Goal: Check status: Check status

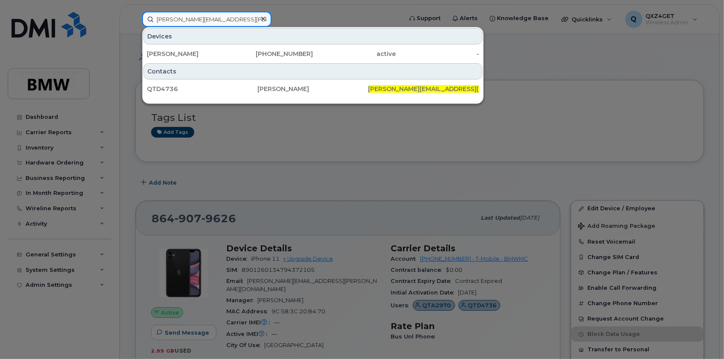
click at [190, 18] on input "tyler.smiley@bmwmc.com" at bounding box center [206, 19] width 129 height 15
click at [232, 18] on input "tyler.smiley@bmwmc.com" at bounding box center [206, 19] width 129 height 15
drag, startPoint x: 232, startPoint y: 18, endPoint x: 143, endPoint y: 18, distance: 89.2
click at [143, 18] on input "tyler.smiley@bmwmc.com" at bounding box center [206, 19] width 129 height 15
paste input "(551) 502-6691"
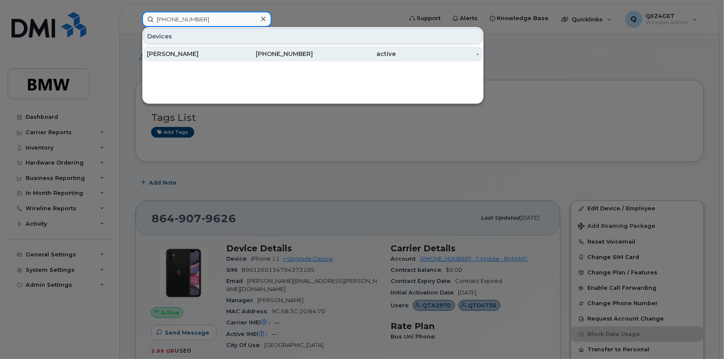
type input "(551) 502-6691"
click at [168, 51] on div "Jonathan Baker" at bounding box center [188, 54] width 83 height 9
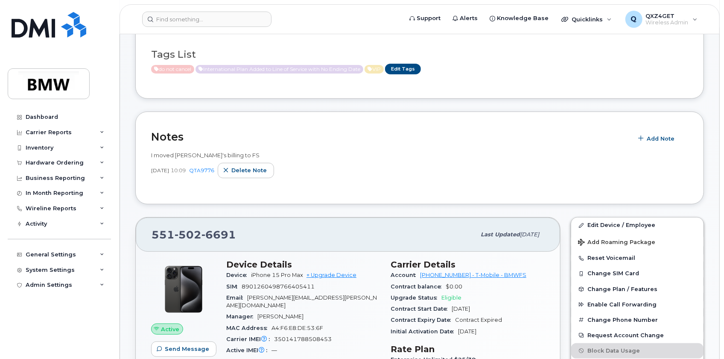
scroll to position [155, 0]
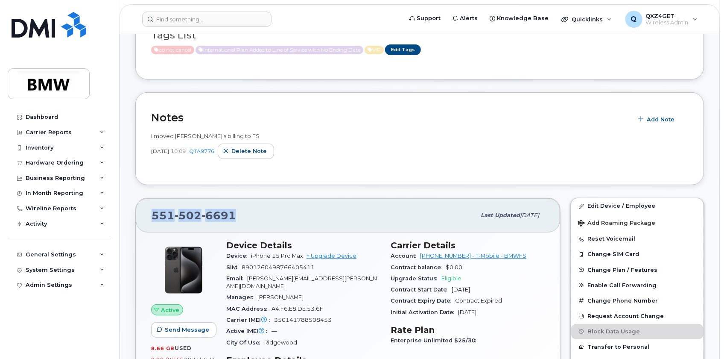
drag, startPoint x: 235, startPoint y: 210, endPoint x: 147, endPoint y: 213, distance: 88.0
click at [147, 213] on div "551 502 6691 Last updated Sep 12, 2025" at bounding box center [348, 215] width 424 height 34
copy span "551 502 6691"
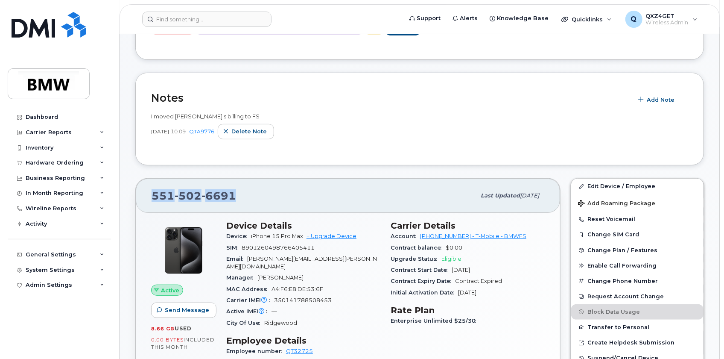
scroll to position [194, 0]
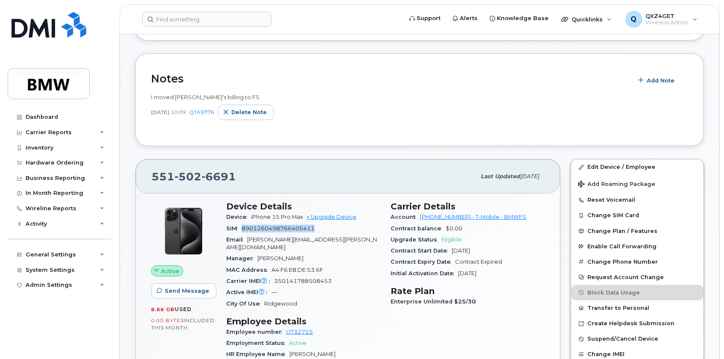
drag, startPoint x: 319, startPoint y: 230, endPoint x: 244, endPoint y: 228, distance: 75.2
click at [244, 228] on div "SIM 8901260498766405411" at bounding box center [303, 228] width 154 height 11
copy span "8901260498766405411"
click at [335, 275] on div "Carrier IMEI Carrier IMEI is reported during the last billing cycle or change o…" at bounding box center [303, 280] width 154 height 11
drag, startPoint x: 334, startPoint y: 269, endPoint x: 275, endPoint y: 270, distance: 58.5
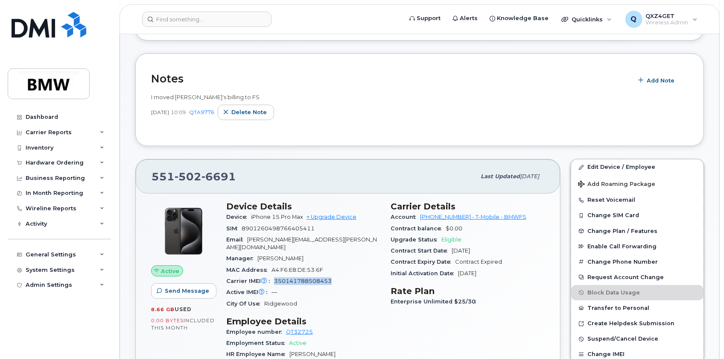
click at [275, 275] on div "Carrier IMEI Carrier IMEI is reported during the last billing cycle or change o…" at bounding box center [303, 280] width 154 height 11
copy span "350141788508453"
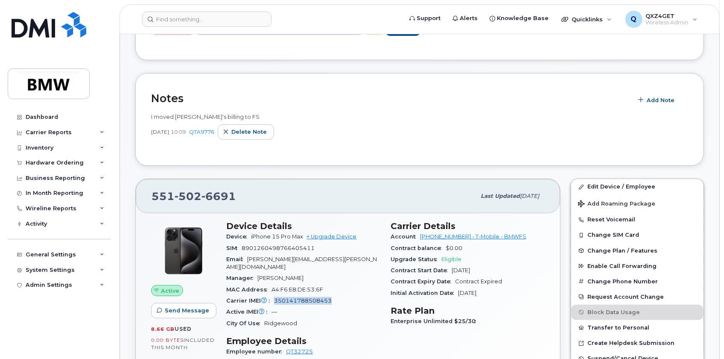
scroll to position [155, 0]
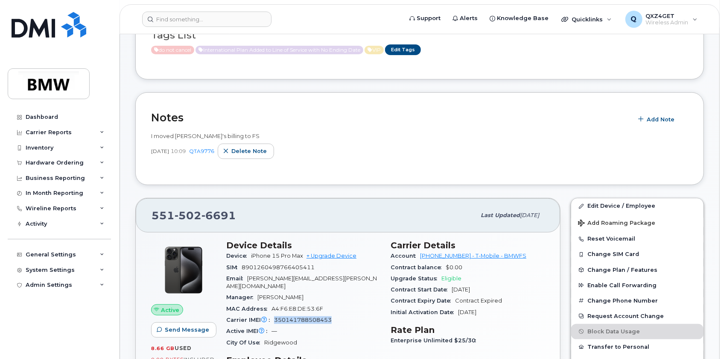
copy span "350141788508453"
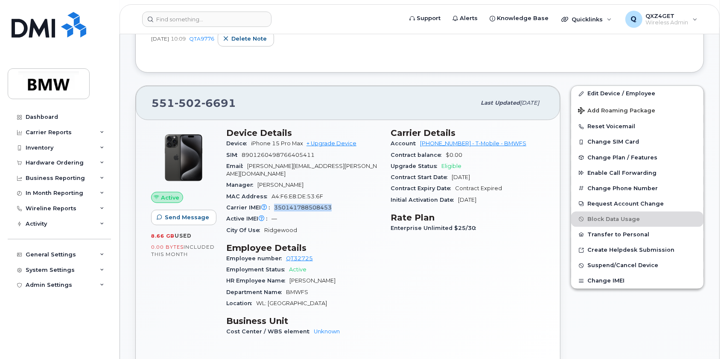
scroll to position [272, 0]
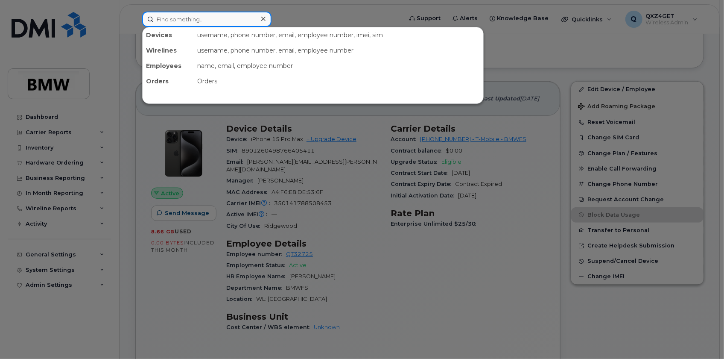
paste input "[PERSON_NAME][EMAIL_ADDRESS][PERSON_NAME][DOMAIN_NAME]"
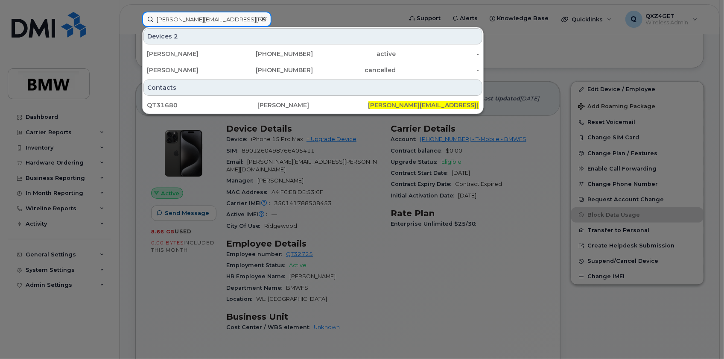
type input "[PERSON_NAME][EMAIL_ADDRESS][PERSON_NAME][DOMAIN_NAME]"
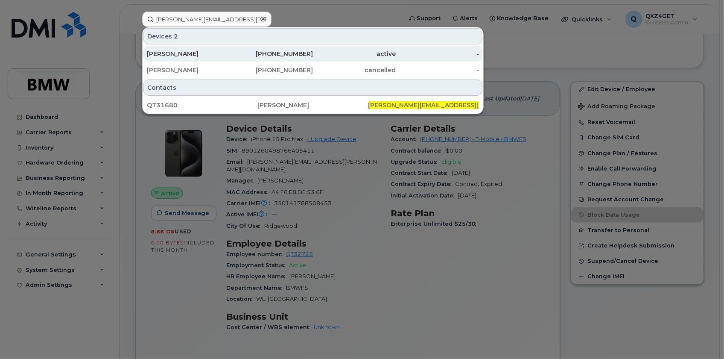
click at [180, 56] on div "Rodney Keasler" at bounding box center [188, 54] width 83 height 9
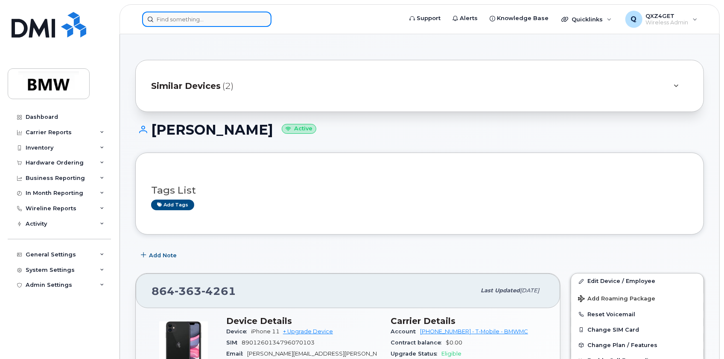
click at [173, 21] on input at bounding box center [206, 19] width 129 height 15
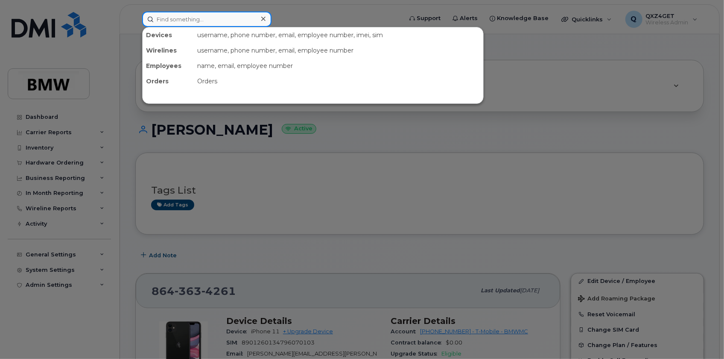
paste input "8645698569)"
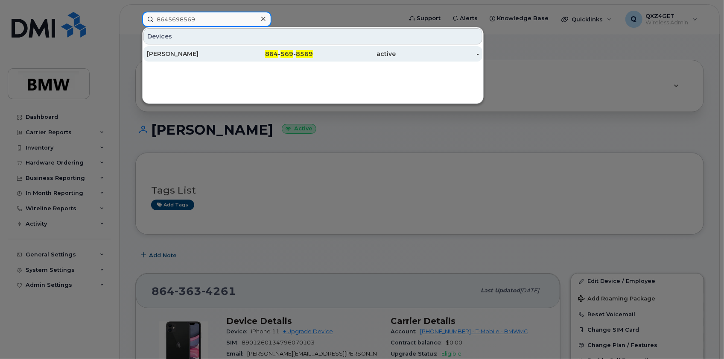
type input "8645698569"
click at [163, 52] on div "Sahar Bagheri" at bounding box center [188, 54] width 83 height 9
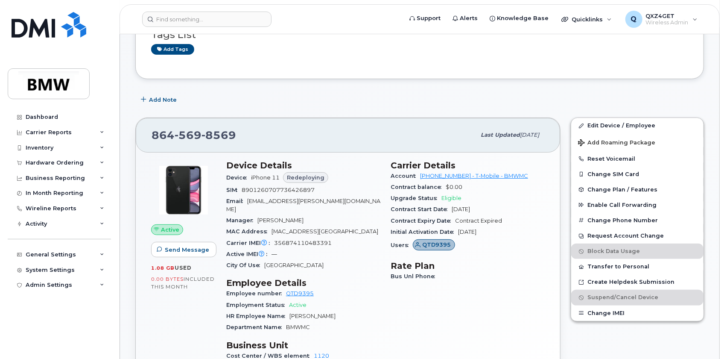
scroll to position [116, 0]
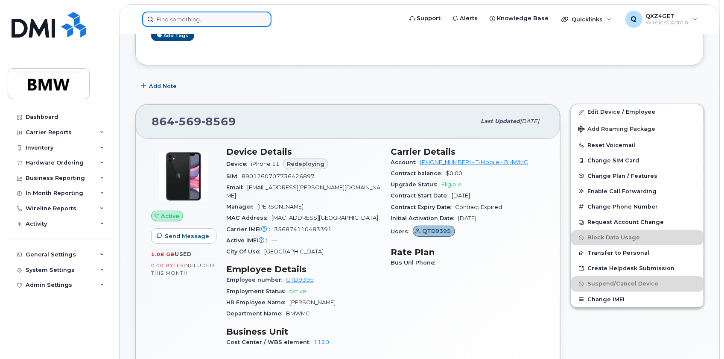
click at [162, 17] on input at bounding box center [206, 19] width 129 height 15
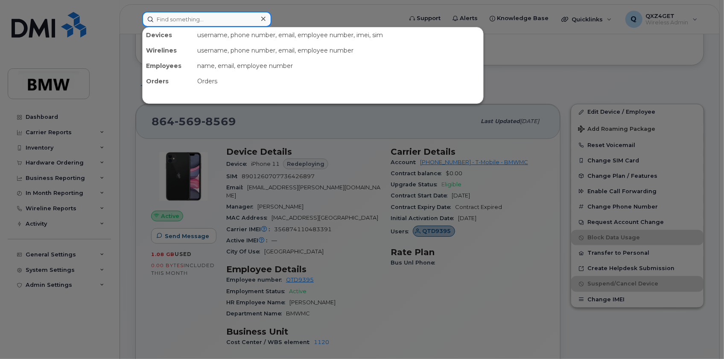
paste input "8645698569"
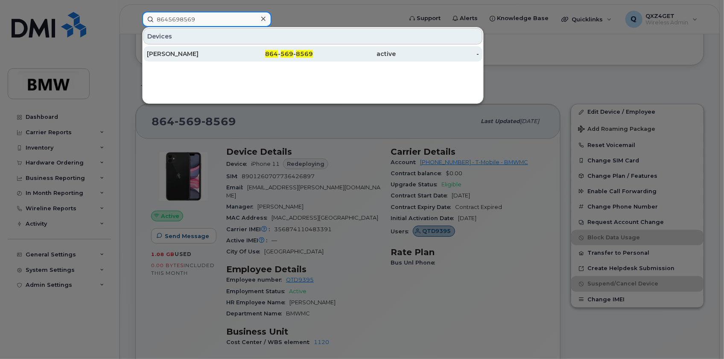
type input "8645698569"
click at [171, 56] on div "Sahar Bagheri" at bounding box center [188, 54] width 83 height 9
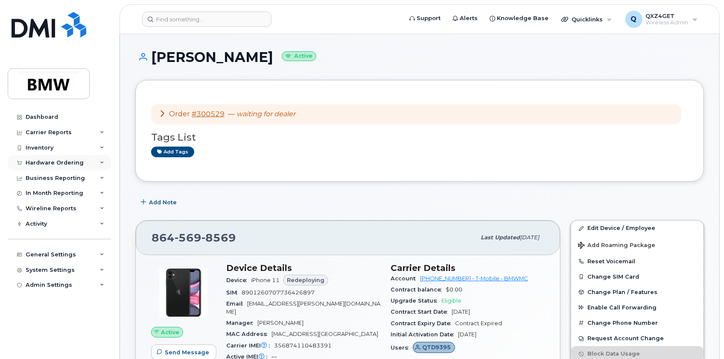
click at [47, 161] on div "Hardware Ordering" at bounding box center [55, 162] width 58 height 7
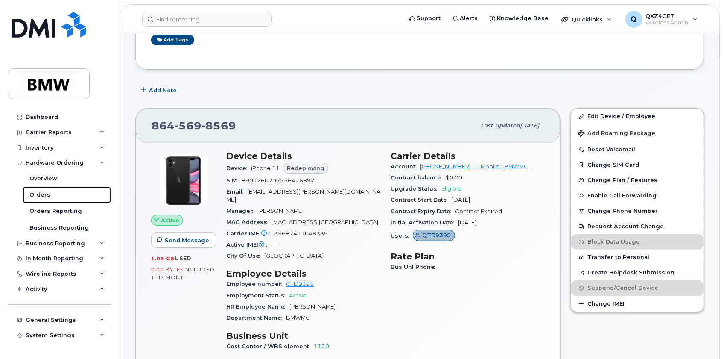
scroll to position [155, 0]
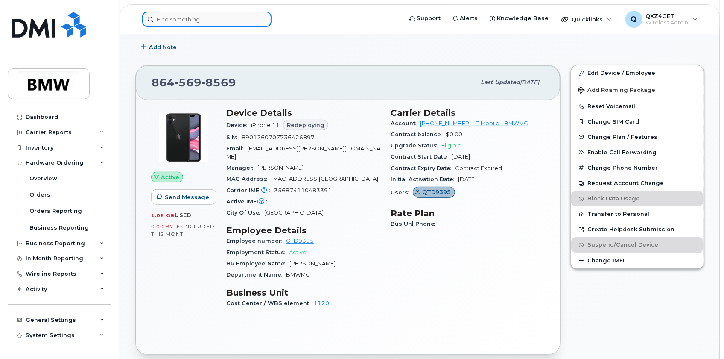
drag, startPoint x: 161, startPoint y: 11, endPoint x: 172, endPoint y: 15, distance: 11.6
click at [167, 14] on input at bounding box center [206, 19] width 129 height 15
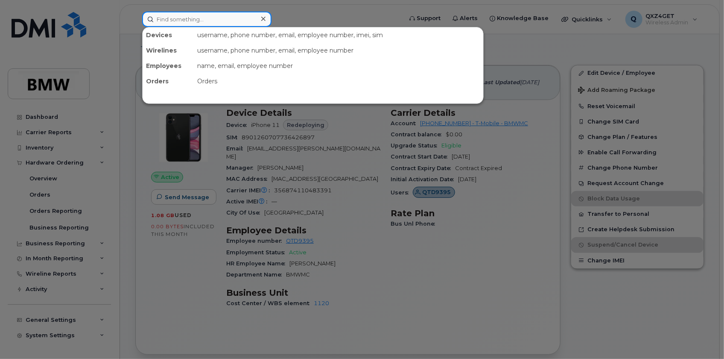
paste input "8645698569"
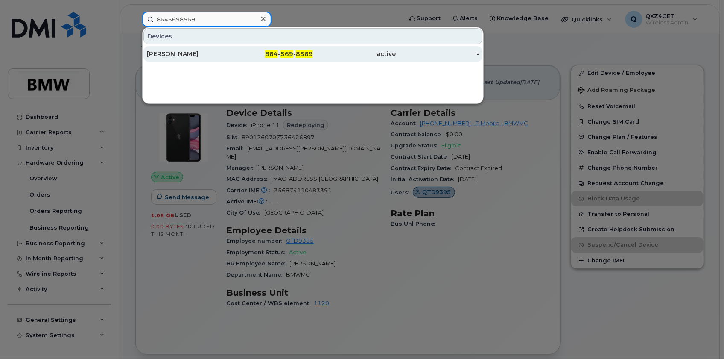
type input "8645698569"
click at [163, 51] on div "[PERSON_NAME]" at bounding box center [188, 54] width 83 height 9
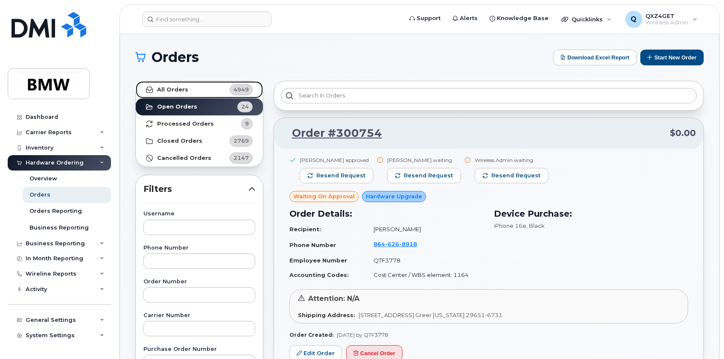
click at [165, 91] on strong "All Orders" at bounding box center [172, 89] width 31 height 7
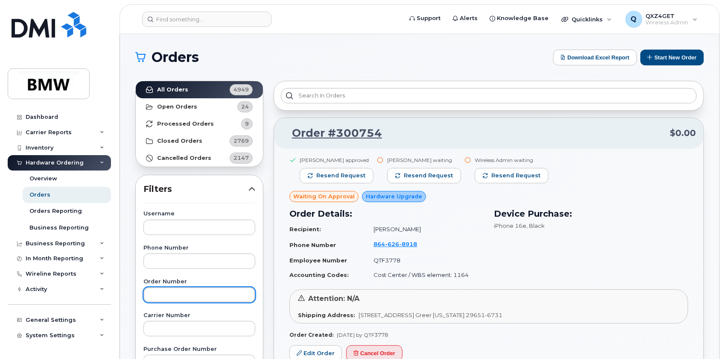
click at [166, 294] on input "text" at bounding box center [199, 294] width 112 height 15
paste input "300477"
type input "300477"
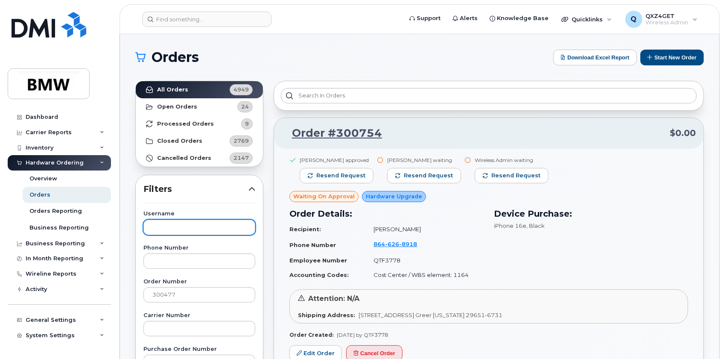
click at [175, 218] on div "Username" at bounding box center [199, 222] width 112 height 23
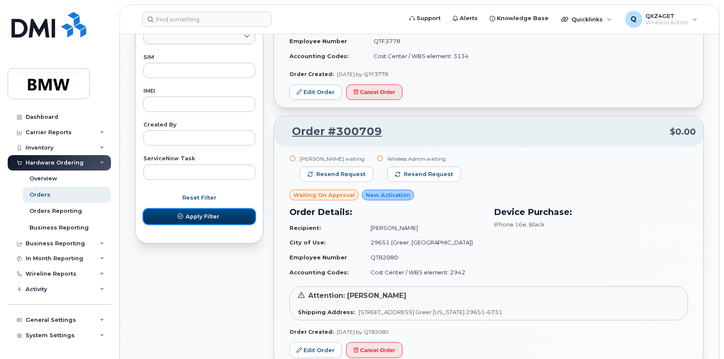
click at [205, 219] on span "Apply Filter" at bounding box center [203, 216] width 34 height 8
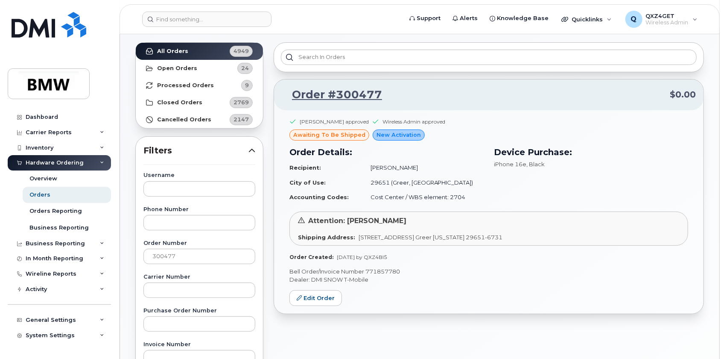
scroll to position [116, 0]
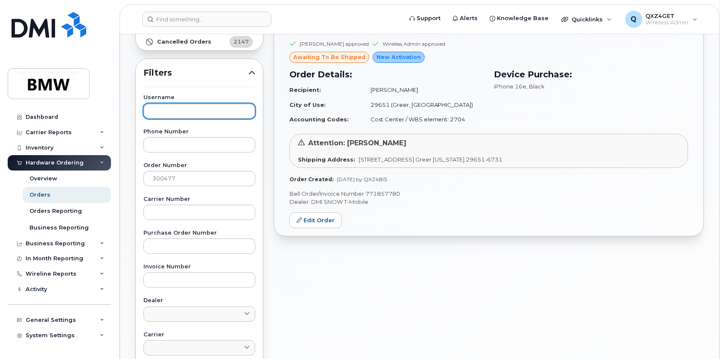
click at [167, 103] on input "text" at bounding box center [199, 110] width 112 height 15
paste input "[PERSON_NAME]"
click at [154, 112] on input "[PERSON_NAME]" at bounding box center [199, 110] width 112 height 15
type input "[PERSON_NAME]"
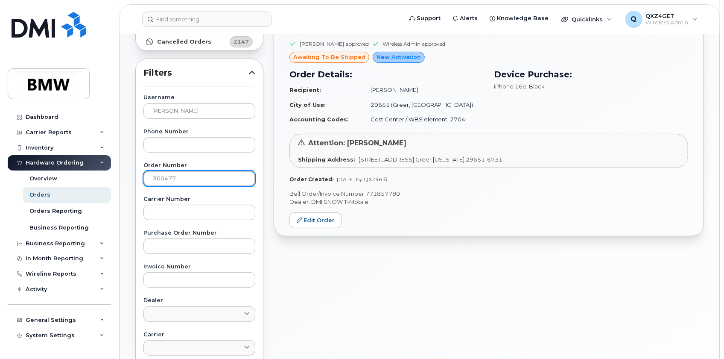
drag, startPoint x: 179, startPoint y: 181, endPoint x: 106, endPoint y: 167, distance: 74.3
click at [120, 167] on div "Support Alerts Knowledge Base Quicklinks Suspend / Cancel Device Change SIM Car…" at bounding box center [419, 244] width 599 height 652
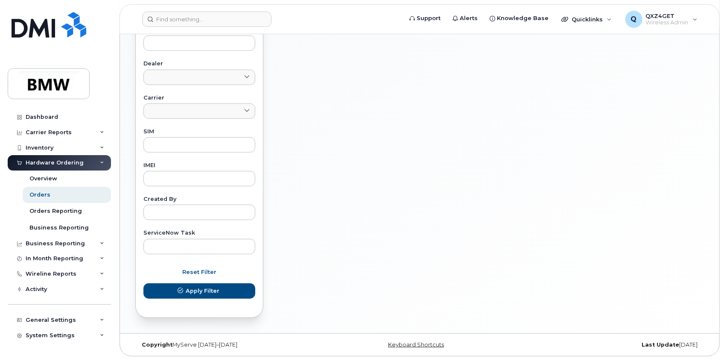
scroll to position [354, 0]
click at [188, 288] on span "Apply Filter" at bounding box center [203, 289] width 34 height 8
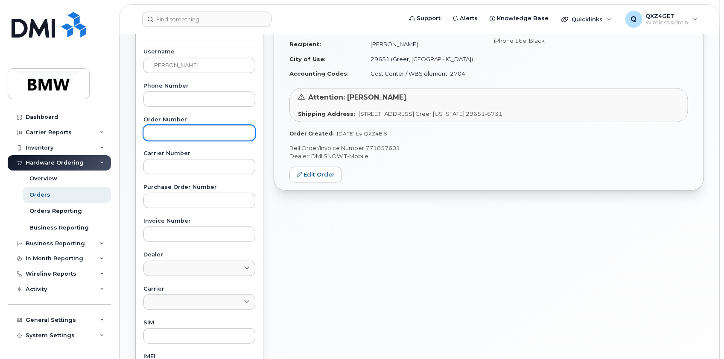
scroll to position [160, 0]
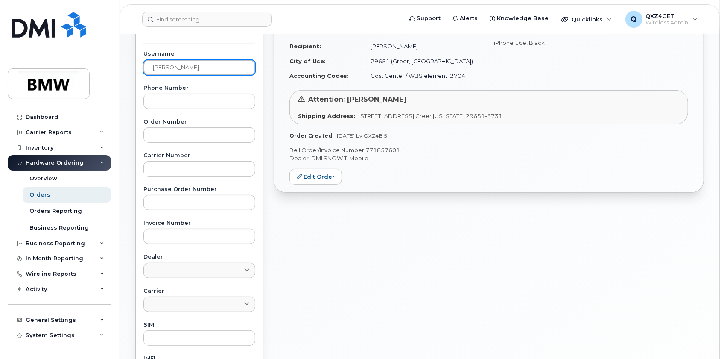
drag, startPoint x: 212, startPoint y: 70, endPoint x: 94, endPoint y: 58, distance: 118.8
click at [120, 58] on div "Support Alerts Knowledge Base Quicklinks Suspend / Cancel Device Change SIM Car…" at bounding box center [419, 200] width 599 height 652
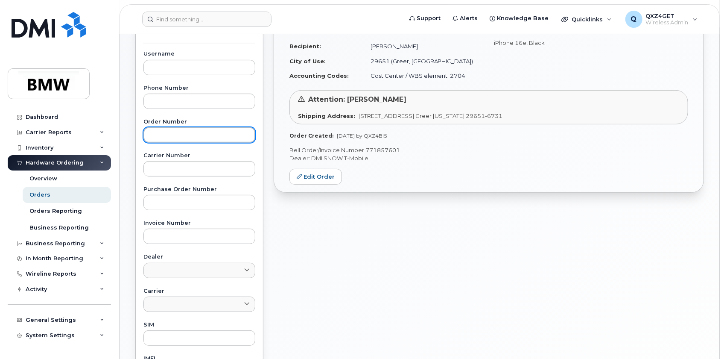
click at [167, 132] on input "text" at bounding box center [199, 134] width 112 height 15
paste input "300064"
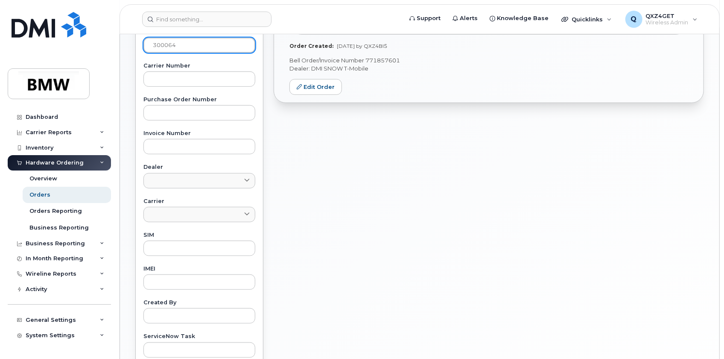
scroll to position [354, 0]
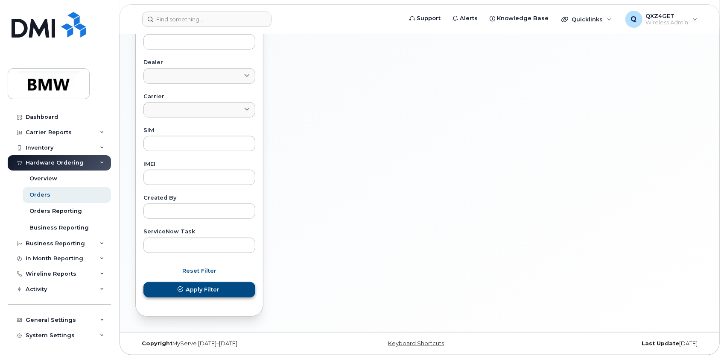
type input "300064"
click at [177, 285] on span "submit" at bounding box center [180, 289] width 8 height 8
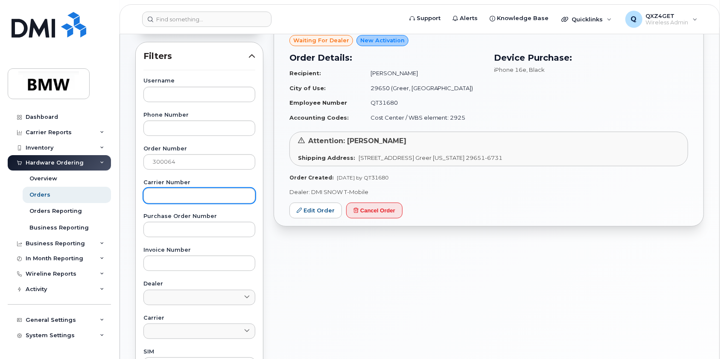
scroll to position [82, 0]
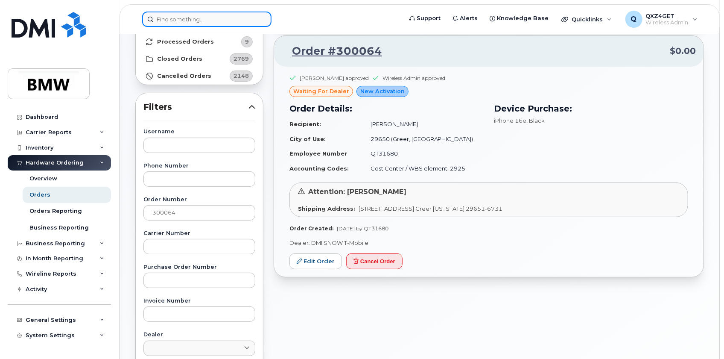
click at [166, 18] on input at bounding box center [206, 19] width 129 height 15
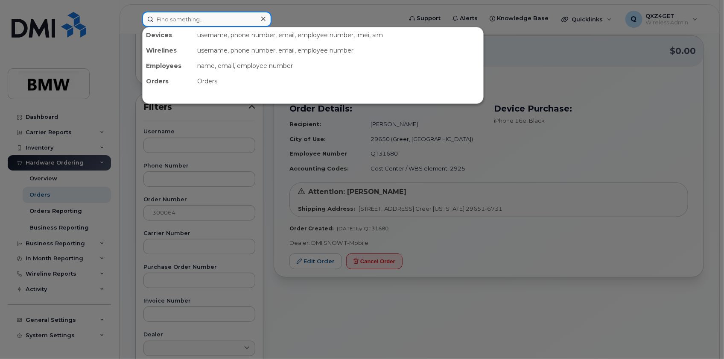
paste input "[PERSON_NAME]"
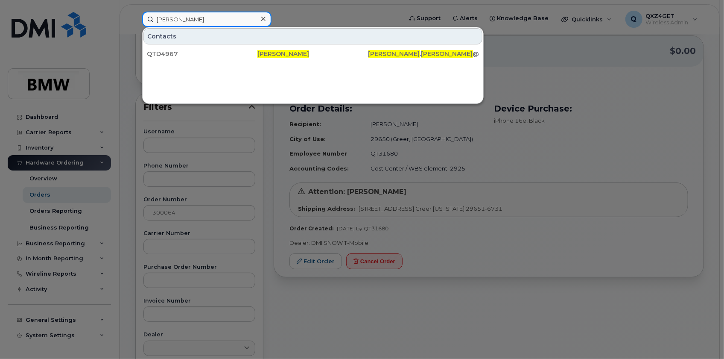
type input "[PERSON_NAME]"
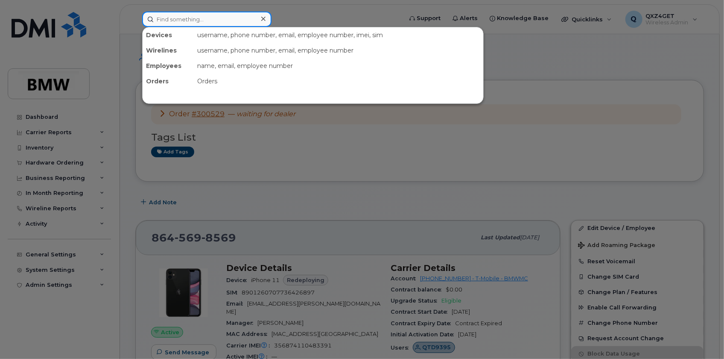
click at [178, 18] on input at bounding box center [206, 19] width 129 height 15
paste input "[PERSON_NAME][EMAIL_ADDRESS][PERSON_NAME][DOMAIN_NAME]"
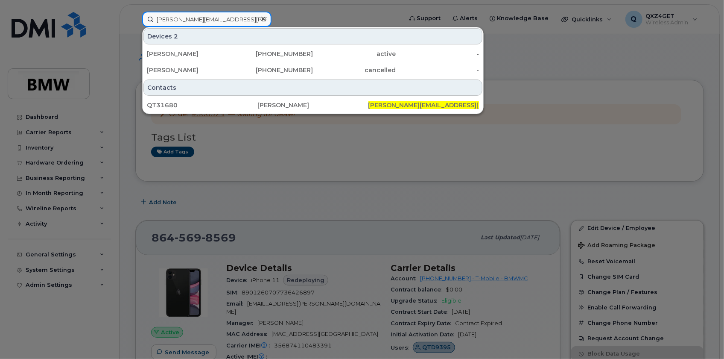
type input "[PERSON_NAME][EMAIL_ADDRESS][PERSON_NAME][DOMAIN_NAME]"
drag, startPoint x: 264, startPoint y: 18, endPoint x: 247, endPoint y: 18, distance: 17.1
click at [264, 18] on icon at bounding box center [263, 19] width 4 height 4
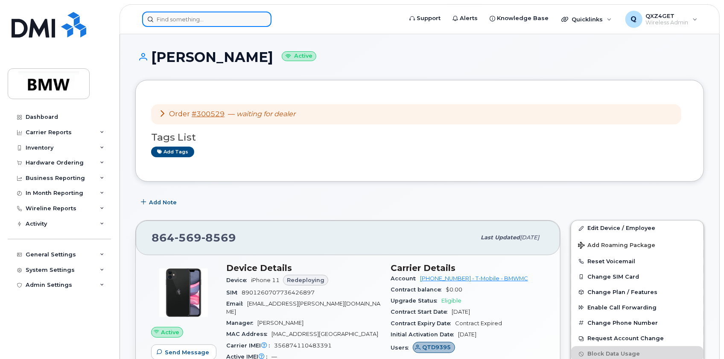
click at [186, 18] on input at bounding box center [206, 19] width 129 height 15
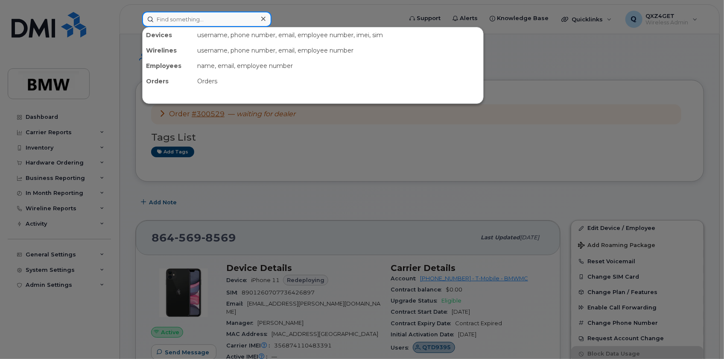
paste input "[PERSON_NAME]"
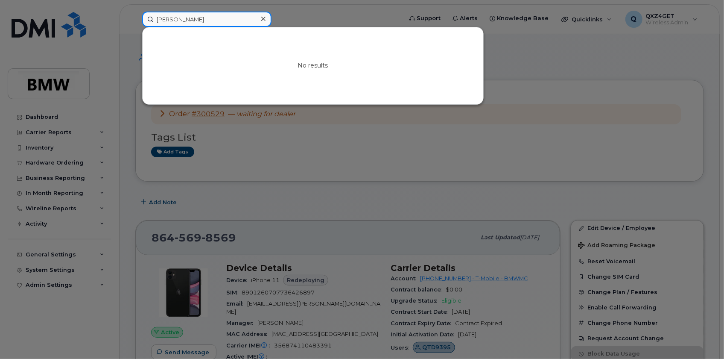
type input "[PERSON_NAME]"
drag, startPoint x: 266, startPoint y: 19, endPoint x: 234, endPoint y: 20, distance: 32.0
click at [266, 19] on div at bounding box center [263, 19] width 12 height 12
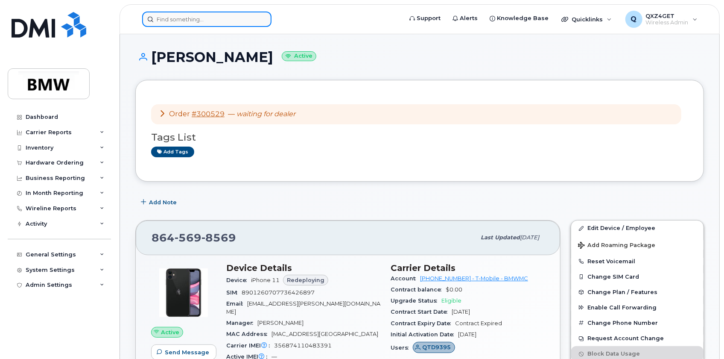
click at [199, 21] on input at bounding box center [206, 19] width 129 height 15
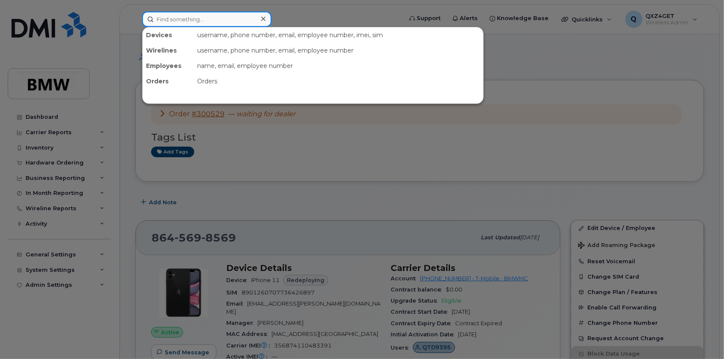
paste input "[PERSON_NAME]"
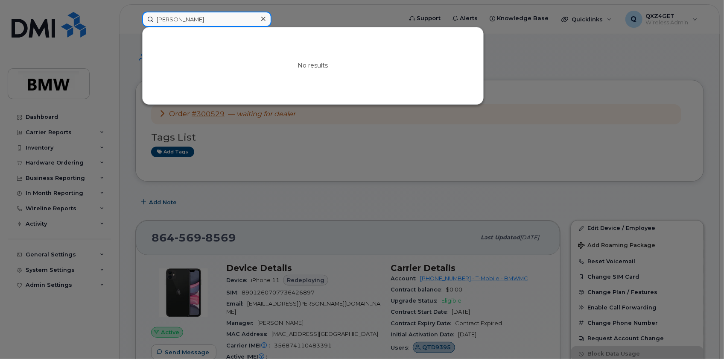
type input "[PERSON_NAME]"
drag, startPoint x: 264, startPoint y: 20, endPoint x: 247, endPoint y: 20, distance: 17.1
click at [264, 20] on icon at bounding box center [263, 18] width 4 height 7
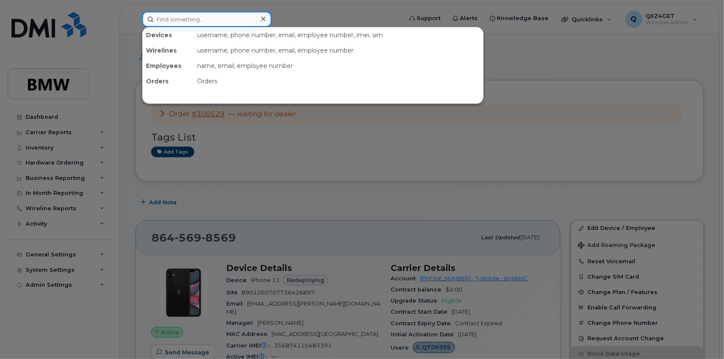
paste input "[PERSON_NAME][EMAIL_ADDRESS][PERSON_NAME][DOMAIN_NAME]"
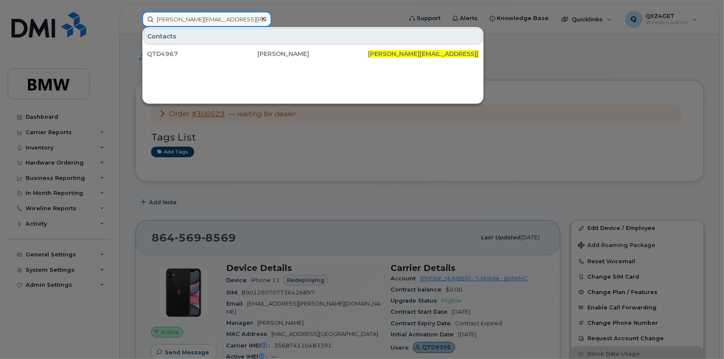
type input "[PERSON_NAME][EMAIL_ADDRESS][PERSON_NAME][DOMAIN_NAME]"
drag, startPoint x: 263, startPoint y: 19, endPoint x: 241, endPoint y: 16, distance: 22.0
click at [263, 19] on icon at bounding box center [263, 18] width 4 height 7
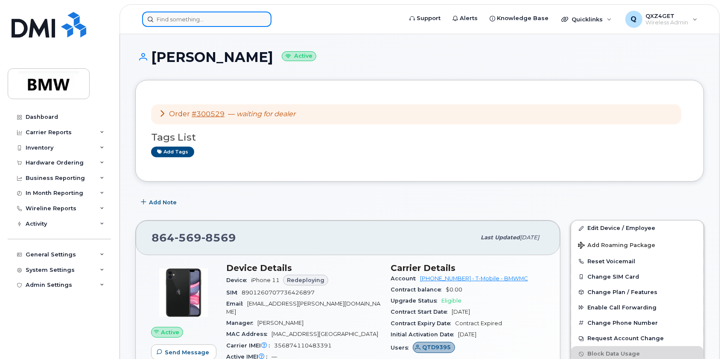
click at [172, 20] on input at bounding box center [206, 19] width 129 height 15
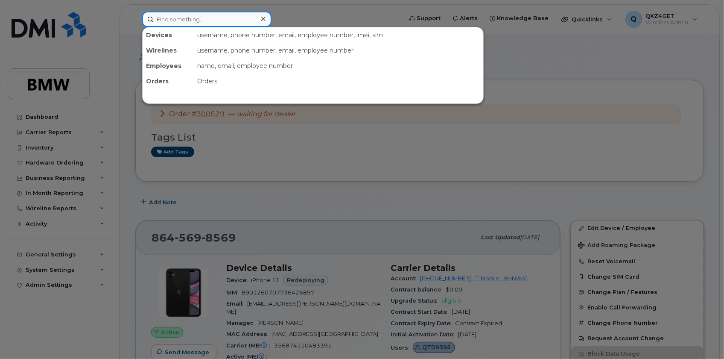
paste input "Raphael Bauer"
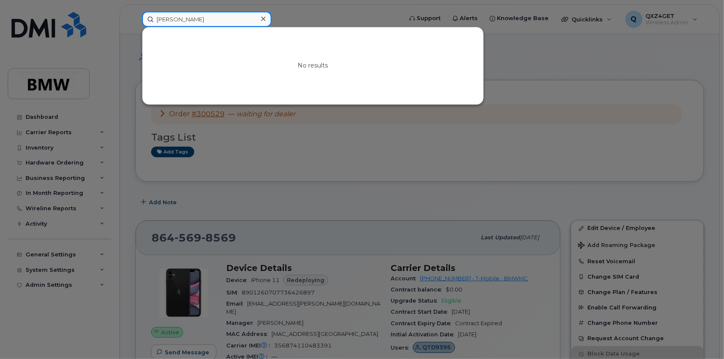
type input "Raphael Bauer"
click at [54, 218] on div at bounding box center [362, 179] width 724 height 359
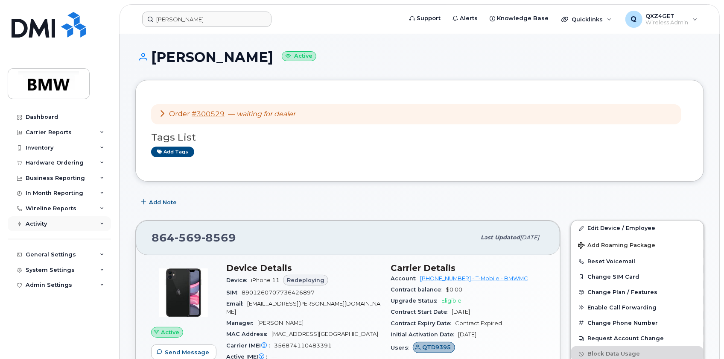
click at [38, 222] on div "Activity" at bounding box center [36, 223] width 21 height 7
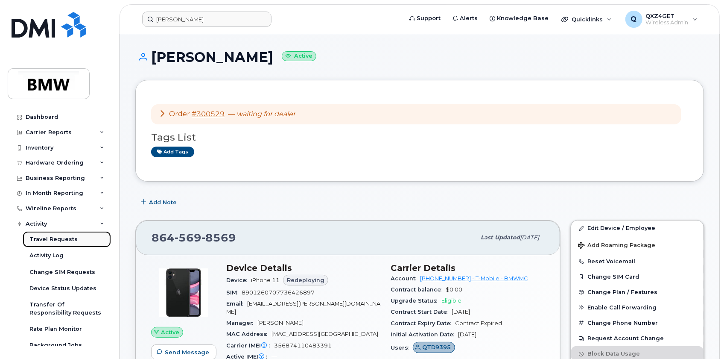
click at [48, 238] on div "Travel Requests" at bounding box center [53, 239] width 48 height 8
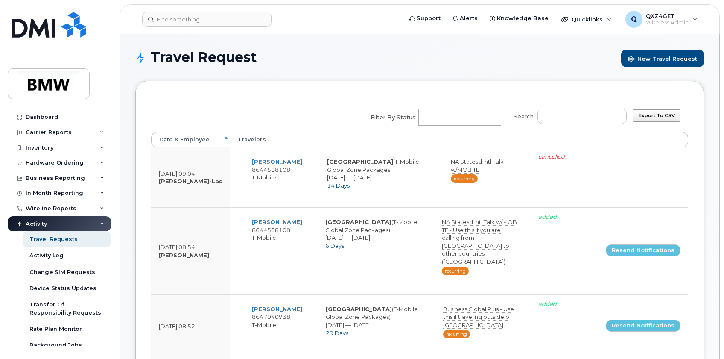
select select
click at [561, 117] on input "Search:" at bounding box center [582, 115] width 89 height 15
paste input "8644486442"
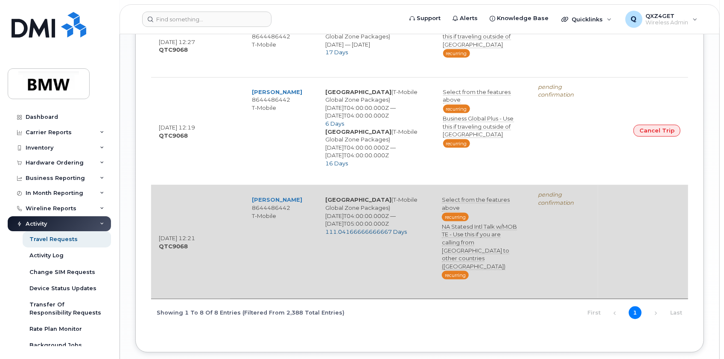
scroll to position [638, 0]
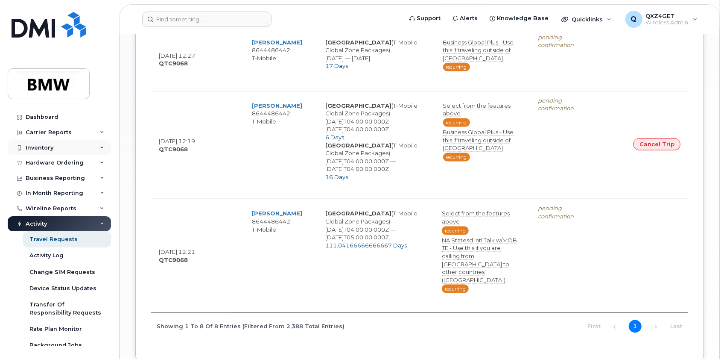
type input "8644486442"
drag, startPoint x: 180, startPoint y: 17, endPoint x: 186, endPoint y: 19, distance: 6.6
click at [183, 18] on input at bounding box center [206, 19] width 129 height 15
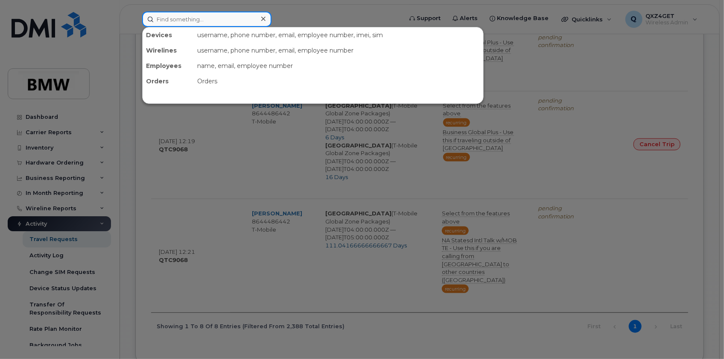
paste input "pheng.vang@bmwmc.com"
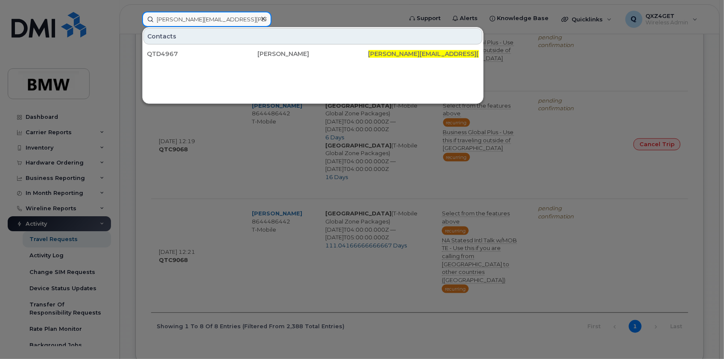
type input "pheng.vang@bmwmc.com"
click at [263, 15] on icon at bounding box center [263, 18] width 4 height 7
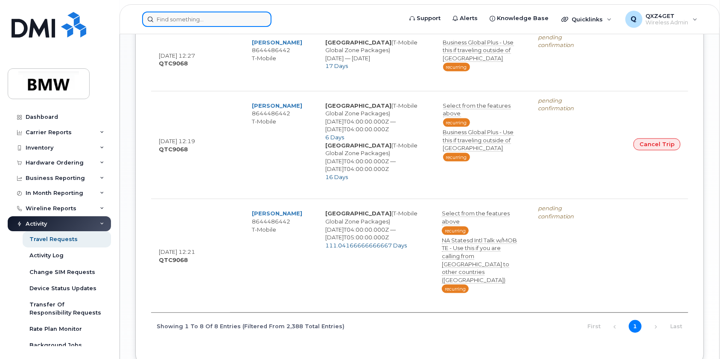
click at [202, 20] on input at bounding box center [206, 19] width 129 height 15
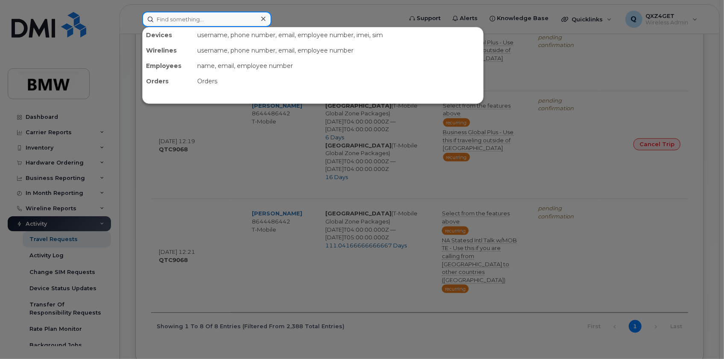
paste input "[PERSON_NAME][EMAIL_ADDRESS][PERSON_NAME][DOMAIN_NAME]"
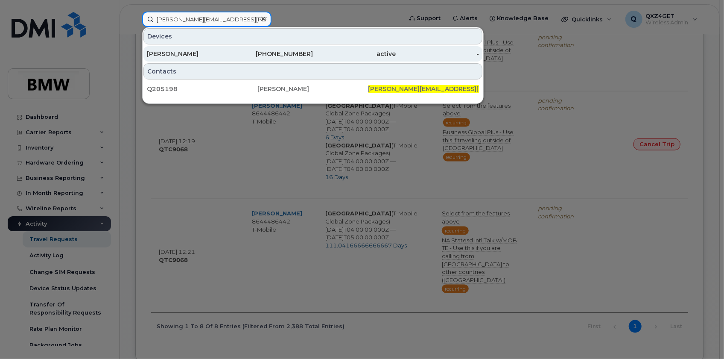
type input "[PERSON_NAME][EMAIL_ADDRESS][PERSON_NAME][DOMAIN_NAME]"
click at [199, 53] on div "[PERSON_NAME]" at bounding box center [188, 54] width 83 height 9
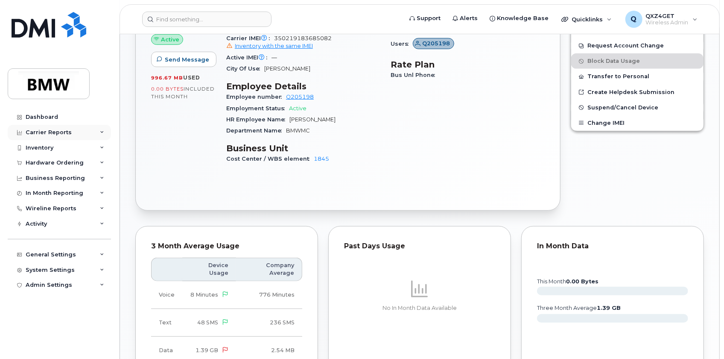
scroll to position [259, 0]
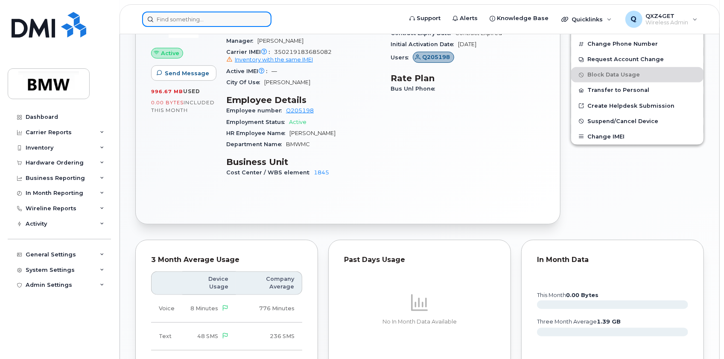
click at [210, 20] on input at bounding box center [206, 19] width 129 height 15
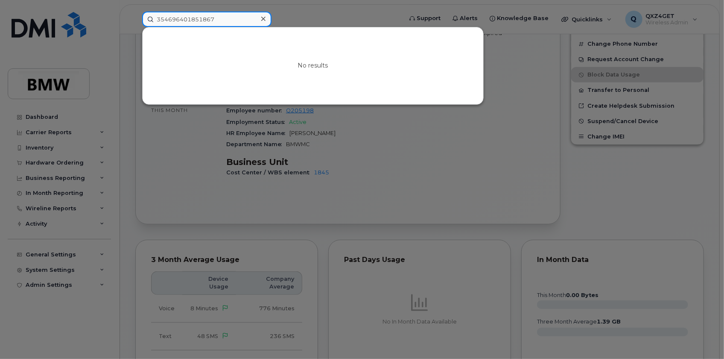
type input "354696401851867"
click at [263, 18] on icon at bounding box center [263, 18] width 4 height 7
